Goal: Task Accomplishment & Management: Manage account settings

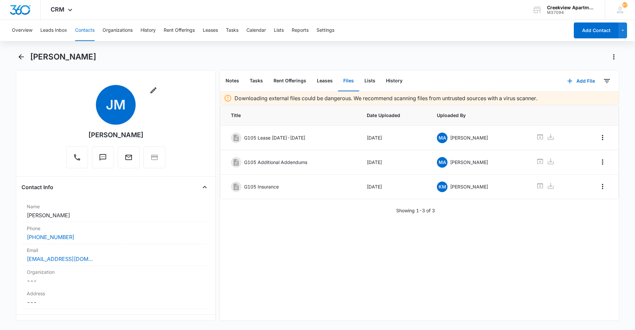
click at [89, 31] on button "Contacts" at bounding box center [85, 30] width 20 height 21
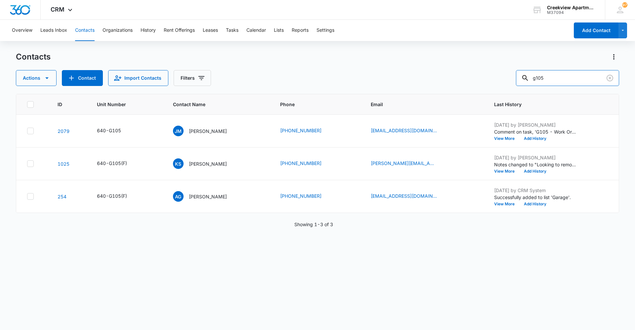
drag, startPoint x: 590, startPoint y: 74, endPoint x: 507, endPoint y: 76, distance: 82.7
click at [338, 76] on div "Actions Contact Import Contacts Filters g105" at bounding box center [317, 78] width 603 height 16
type input "l300"
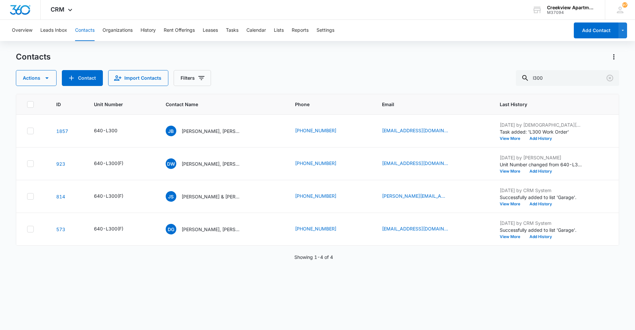
click at [338, 227] on div "ID Unit Number Contact Name Phone Email Last History 1857 640-L300 JB Jocelin B…" at bounding box center [317, 208] width 603 height 228
click at [338, 58] on div "Contacts" at bounding box center [317, 57] width 603 height 11
click at [266, 227] on div "ID Unit Number Contact Name Phone Email Last History 1857 640-L300 JB Jocelin B…" at bounding box center [317, 208] width 603 height 228
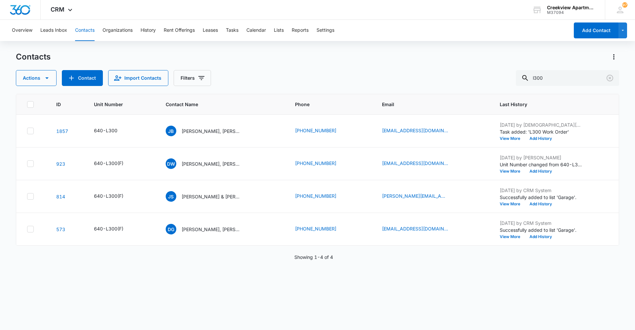
click at [338, 227] on div "ID Unit Number Contact Name Phone Email Last History 1857 640-L300 JB Jocelin B…" at bounding box center [317, 208] width 603 height 228
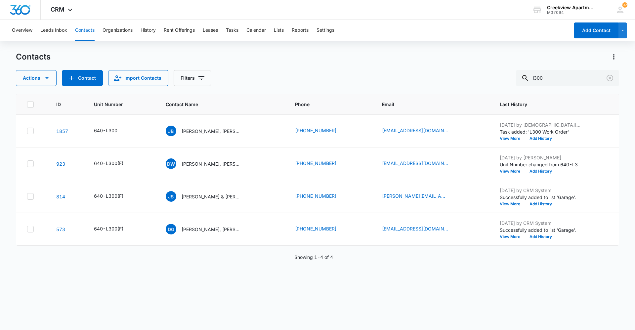
click at [296, 227] on div "ID Unit Number Contact Name Phone Email Last History 1857 640-L300 JB Jocelin B…" at bounding box center [317, 208] width 603 height 228
drag, startPoint x: 335, startPoint y: 322, endPoint x: 328, endPoint y: 330, distance: 10.5
click at [334, 227] on div "Contacts Actions Contact Import Contacts Filters l300 ID Unit Number Contact Na…" at bounding box center [317, 191] width 603 height 278
click at [331, 227] on div "ID Unit Number Contact Name Phone Email Last History 1857 640-L300 JB Jocelin B…" at bounding box center [317, 208] width 603 height 228
click at [338, 227] on div "ID Unit Number Contact Name Phone Email Last History 1857 640-L300 JB Jocelin B…" at bounding box center [317, 208] width 603 height 228
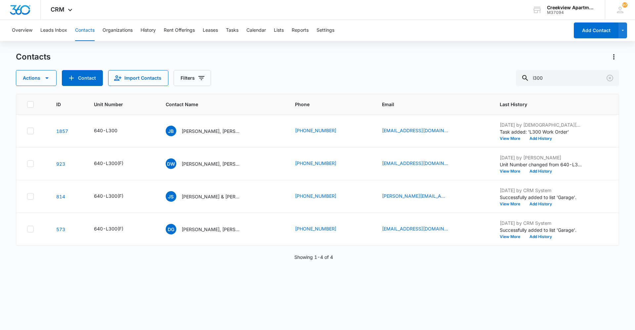
drag, startPoint x: 370, startPoint y: 312, endPoint x: 332, endPoint y: 307, distance: 38.6
click at [338, 227] on div "ID Unit Number Contact Name Phone Email Last History 1857 640-L300 JB Jocelin B…" at bounding box center [317, 208] width 603 height 228
drag, startPoint x: 522, startPoint y: 267, endPoint x: 508, endPoint y: 273, distance: 15.1
click at [338, 227] on div "ID Unit Number Contact Name Phone Email Last History 1857 640-L300 JB Jocelin B…" at bounding box center [317, 208] width 603 height 228
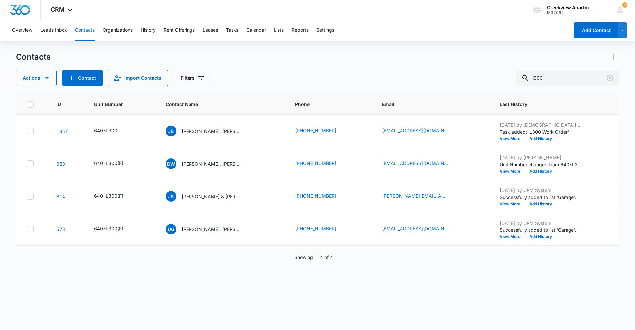
click at [338, 227] on div "ID Unit Number Contact Name Phone Email Last History 1857 640-L300 JB Jocelin B…" at bounding box center [317, 208] width 603 height 228
drag, startPoint x: 447, startPoint y: 296, endPoint x: 482, endPoint y: 296, distance: 35.7
click at [338, 227] on div "ID Unit Number Contact Name Phone Email Last History 1857 640-L300 JB Jocelin B…" at bounding box center [317, 208] width 603 height 228
click at [305, 227] on div "ID Unit Number Contact Name Phone Email Last History 1857 640-L300 JB Jocelin B…" at bounding box center [317, 208] width 603 height 228
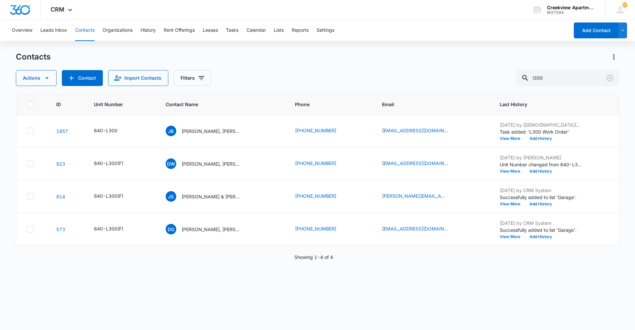
click at [338, 227] on div "ID Unit Number Contact Name Phone Email Last History 1857 640-L300 JB Jocelin B…" at bounding box center [317, 208] width 603 height 228
drag, startPoint x: 112, startPoint y: 281, endPoint x: 242, endPoint y: 284, distance: 129.7
click at [114, 227] on div "ID Unit Number Contact Name Phone Email Last History 1857 640-L300 JB Jocelin B…" at bounding box center [317, 208] width 603 height 228
click at [338, 227] on div "ID Unit Number Contact Name Phone Email Last History 1857 640-L300 JB Jocelin B…" at bounding box center [317, 208] width 603 height 228
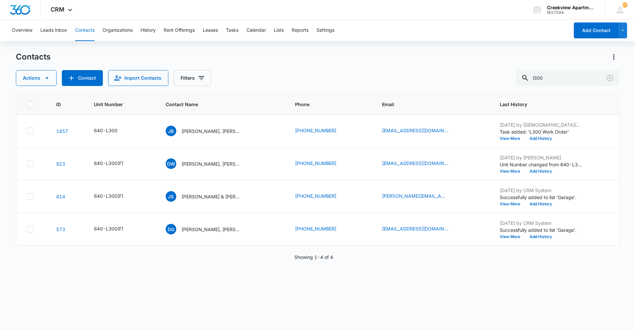
drag, startPoint x: 363, startPoint y: 320, endPoint x: 340, endPoint y: 324, distance: 23.2
click at [338, 227] on div "ID Unit Number Contact Name Phone Email Last History 1857 640-L300 JB Jocelin B…" at bounding box center [317, 208] width 603 height 228
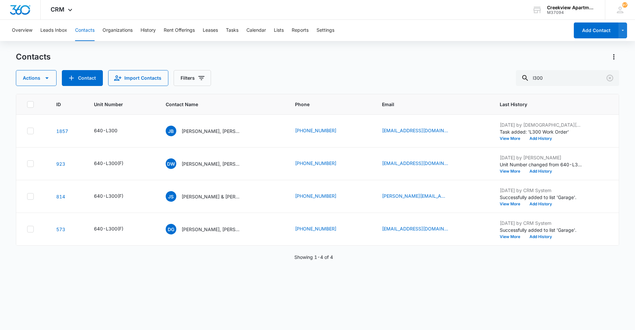
click at [338, 227] on div "ID Unit Number Contact Name Phone Email Last History 1857 640-L300 JB Jocelin B…" at bounding box center [317, 208] width 603 height 228
drag, startPoint x: 433, startPoint y: 283, endPoint x: 424, endPoint y: 297, distance: 16.6
click at [338, 227] on div "ID Unit Number Contact Name Phone Email Last History 1857 640-L300 JB Jocelin B…" at bounding box center [317, 208] width 603 height 228
click at [278, 227] on div "ID Unit Number Contact Name Phone Email Last History 1857 640-L300 JB Jocelin B…" at bounding box center [317, 208] width 603 height 228
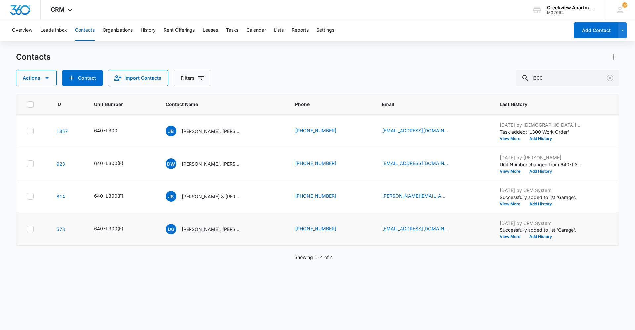
click at [338, 227] on td "daltongeske@icloud.com" at bounding box center [433, 229] width 118 height 33
click at [338, 227] on div "ID Unit Number Contact Name Phone Email Last History 1857 640-L300 JB Jocelin B…" at bounding box center [317, 208] width 603 height 228
click at [325, 227] on div "ID Unit Number Contact Name Phone Email Last History 1857 640-L300 JB Jocelin B…" at bounding box center [317, 208] width 603 height 228
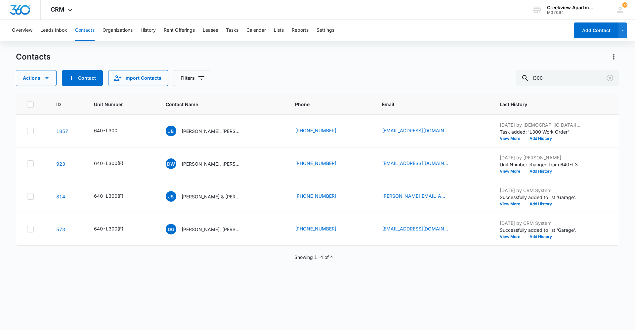
click at [338, 227] on div "ID Unit Number Contact Name Phone Email Last History 1857 640-L300 JB Jocelin B…" at bounding box center [317, 208] width 603 height 228
click at [296, 227] on html "CRM Apps Reputation Websites Forms CRM Email Social Content Ads Intelligence Fi…" at bounding box center [317, 165] width 635 height 330
click at [335, 227] on div "ID Unit Number Contact Name Phone Email Last History 1857 640-L300 JB Jocelin B…" at bounding box center [317, 208] width 603 height 228
click at [338, 227] on div "Contacts Actions Contact Import Contacts Filters l300 ID Unit Number Contact Na…" at bounding box center [317, 191] width 603 height 278
click at [285, 227] on div "ID Unit Number Contact Name Phone Email Last History 1857 640-L300 JB Jocelin B…" at bounding box center [317, 208] width 603 height 228
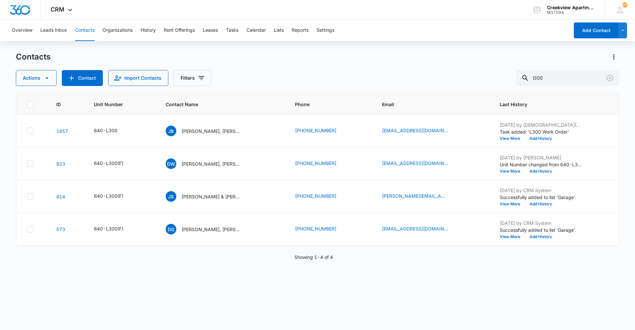
click at [338, 227] on div "Contacts Actions Contact Import Contacts Filters l300 ID Unit Number Contact Na…" at bounding box center [317, 191] width 603 height 278
click at [328, 227] on div "ID Unit Number Contact Name Phone Email Last History 1857 640-L300 JB Jocelin B…" at bounding box center [317, 208] width 603 height 228
click at [338, 227] on div "ID Unit Number Contact Name Phone Email Last History 1857 640-L300 JB Jocelin B…" at bounding box center [317, 208] width 603 height 228
click at [309, 227] on div "ID Unit Number Contact Name Phone Email Last History 1857 640-L300 JB Jocelin B…" at bounding box center [317, 208] width 603 height 228
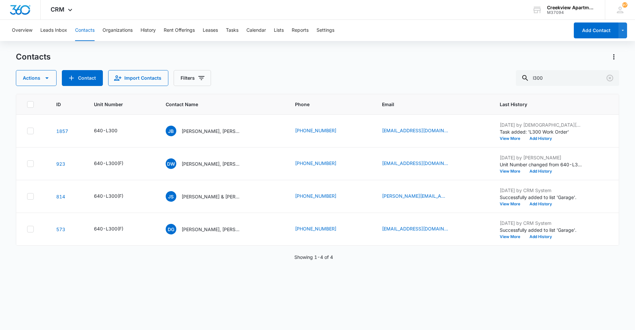
click at [301, 227] on div "ID Unit Number Contact Name Phone Email Last History 1857 640-L300 JB Jocelin B…" at bounding box center [317, 208] width 603 height 228
drag, startPoint x: 380, startPoint y: 296, endPoint x: 386, endPoint y: 319, distance: 23.6
click at [338, 227] on div "ID Unit Number Contact Name Phone Email Last History 1857 640-L300 JB Jocelin B…" at bounding box center [317, 208] width 603 height 228
drag, startPoint x: 357, startPoint y: 316, endPoint x: 350, endPoint y: 317, distance: 7.6
click at [338, 227] on div "ID Unit Number Contact Name Phone Email Last History 1857 640-L300 JB Jocelin B…" at bounding box center [317, 208] width 603 height 228
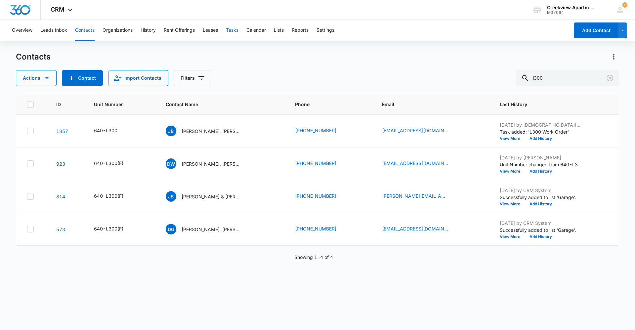
click at [238, 32] on button "Tasks" at bounding box center [232, 30] width 13 height 21
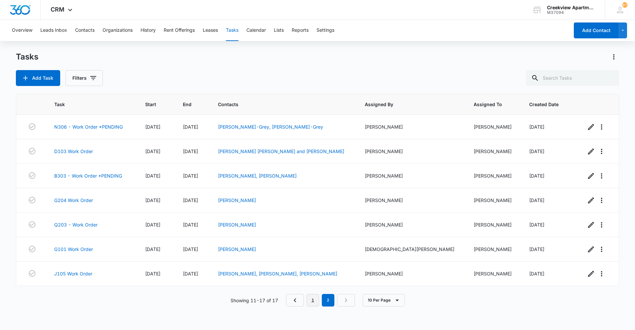
click at [314, 227] on link "1" at bounding box center [313, 300] width 13 height 13
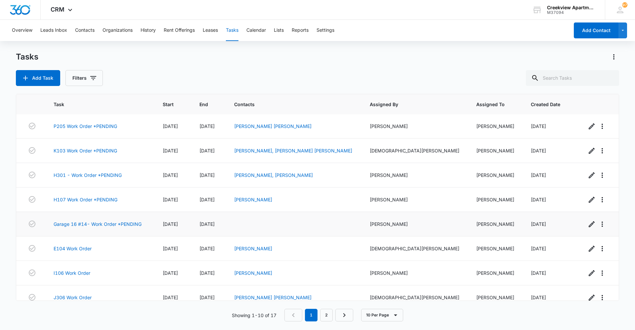
scroll to position [62, 0]
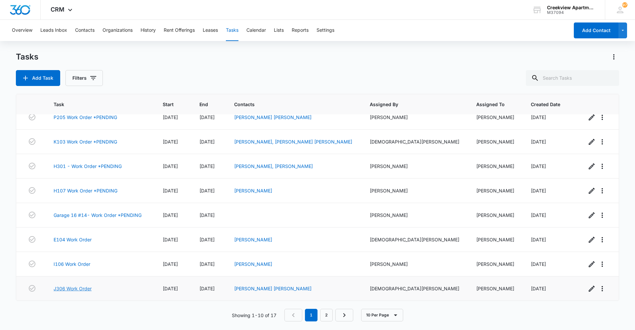
click at [88, 227] on link "J306 Work Order" at bounding box center [73, 288] width 38 height 7
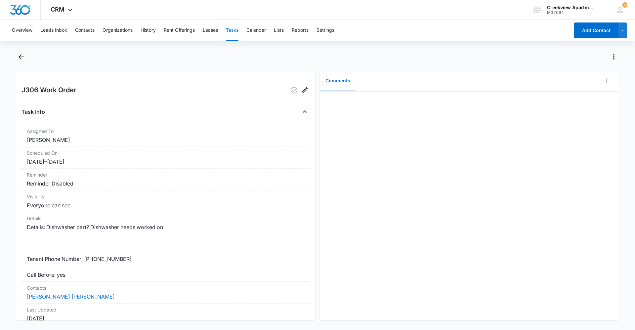
click at [19, 70] on div at bounding box center [317, 61] width 603 height 19
click at [20, 59] on icon "Back" at bounding box center [21, 57] width 8 height 8
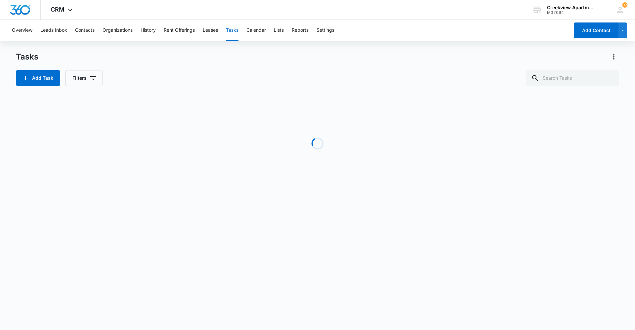
click at [20, 59] on h1 "Tasks" at bounding box center [27, 57] width 22 height 10
drag, startPoint x: 20, startPoint y: 59, endPoint x: 451, endPoint y: 232, distance: 465.3
click at [451, 232] on body "CRM Apps Reputation Websites Forms CRM Email Social Content Ads Intelligence Fi…" at bounding box center [317, 165] width 635 height 330
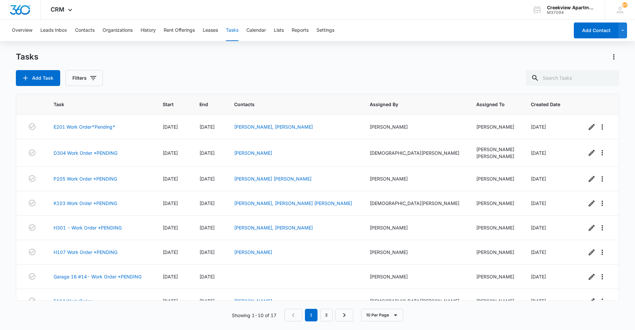
click at [270, 90] on div "Tasks Add Task Filters Task Start End Contacts Assigned By Assigned To Created …" at bounding box center [317, 191] width 603 height 278
click at [429, 325] on div "Tasks Add Task Filters Task Start End Contacts Assigned By Assigned To Created …" at bounding box center [317, 191] width 603 height 278
click at [332, 73] on div "Add Task Filters" at bounding box center [317, 78] width 603 height 16
click at [274, 91] on div "Tasks Add Task Filters Task Start End Contacts Assigned By Assigned To Created …" at bounding box center [317, 191] width 603 height 278
click at [210, 72] on div "Add Task Filters" at bounding box center [317, 78] width 603 height 16
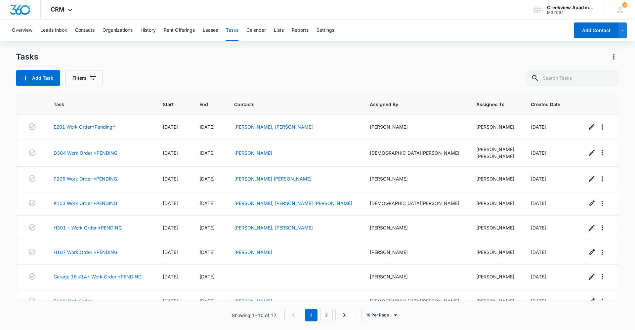
click at [302, 71] on div "Add Task Filters" at bounding box center [317, 78] width 603 height 16
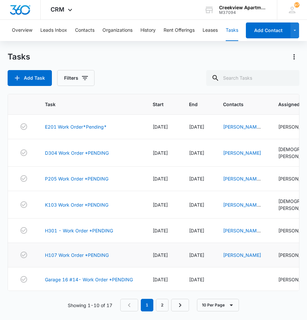
click at [141, 261] on td "H107 Work Order *PENDING" at bounding box center [91, 255] width 108 height 24
drag, startPoint x: 179, startPoint y: 269, endPoint x: 181, endPoint y: 177, distance: 91.3
click at [179, 269] on td "[DATE]" at bounding box center [163, 280] width 36 height 24
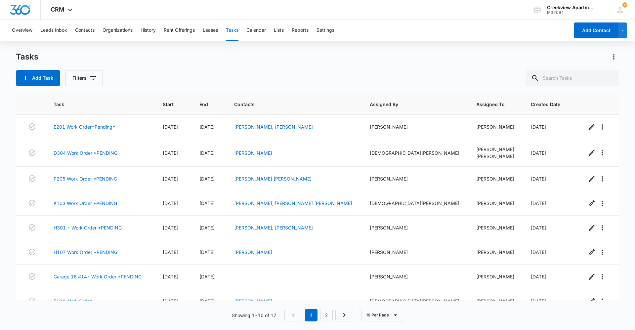
click at [309, 77] on div "Add Task Filters" at bounding box center [317, 78] width 603 height 16
click at [266, 90] on div "Tasks Add Task Filters Task Start End Contacts Assigned By Assigned To Created …" at bounding box center [317, 191] width 603 height 278
click at [452, 37] on div "Overview Leads Inbox Contacts Organizations History Rent Offerings Leases Tasks…" at bounding box center [288, 30] width 561 height 21
click at [238, 54] on div "Tasks" at bounding box center [317, 57] width 603 height 11
drag, startPoint x: 200, startPoint y: 315, endPoint x: 182, endPoint y: 315, distance: 18.5
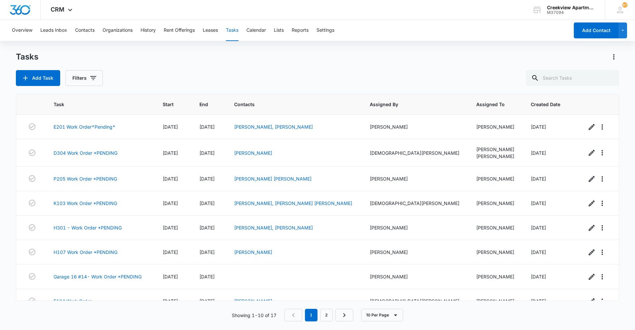
click at [200, 315] on div "Showing 1-10 of 17 1 2 10 Per Page" at bounding box center [317, 315] width 603 height 13
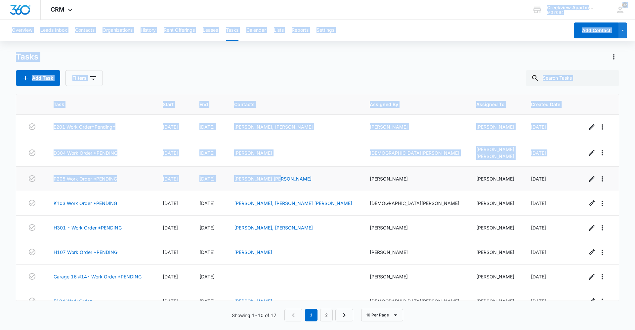
drag, startPoint x: 278, startPoint y: 2, endPoint x: 314, endPoint y: 168, distance: 169.3
click at [314, 168] on div "CRM Apps Reputation Websites Forms CRM Email Social Content Ads Intelligence Fi…" at bounding box center [317, 165] width 635 height 330
click at [337, 80] on div "Add Task Filters" at bounding box center [317, 78] width 603 height 16
click at [328, 57] on div "Tasks" at bounding box center [317, 57] width 603 height 11
click at [327, 55] on div "Tasks" at bounding box center [317, 57] width 603 height 11
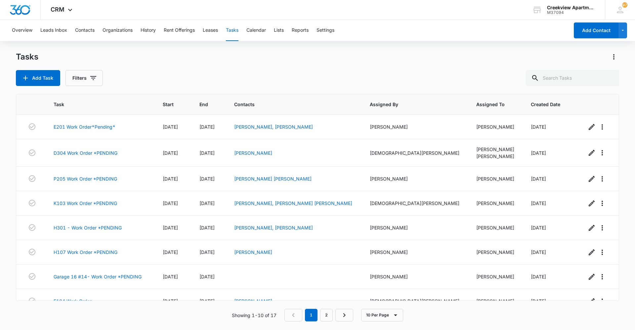
click at [417, 61] on div "Tasks" at bounding box center [317, 57] width 603 height 11
click at [173, 70] on div "Add Task Filters" at bounding box center [317, 78] width 603 height 16
click at [235, 56] on div "Tasks" at bounding box center [317, 57] width 603 height 11
click at [226, 98] on th "End" at bounding box center [209, 104] width 34 height 21
